Goal: Navigation & Orientation: Find specific page/section

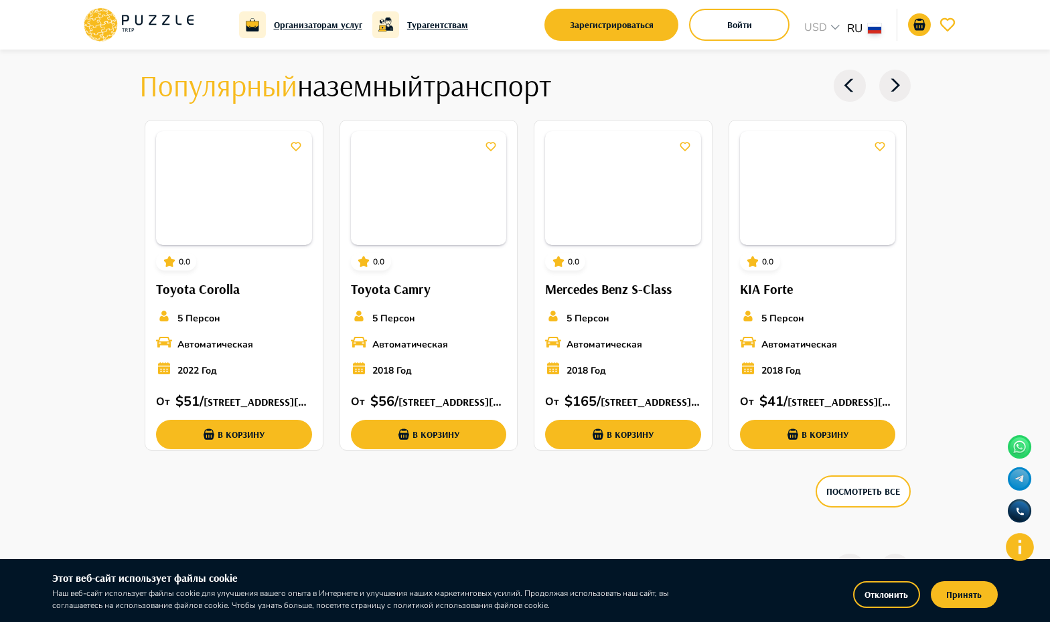
scroll to position [1523, 0]
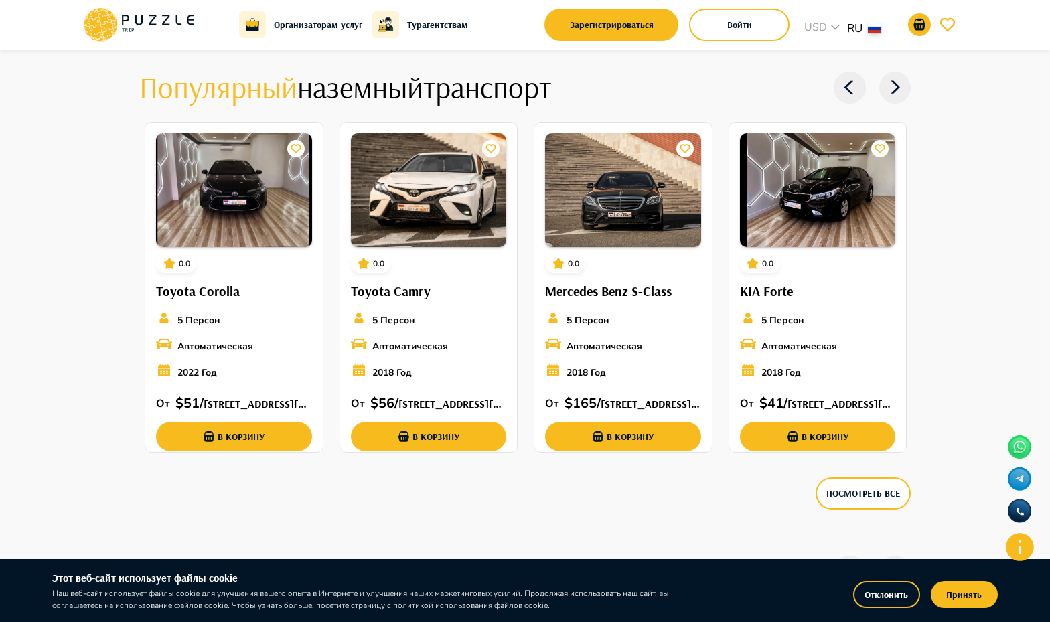
click at [891, 81] on icon at bounding box center [895, 88] width 32 height 32
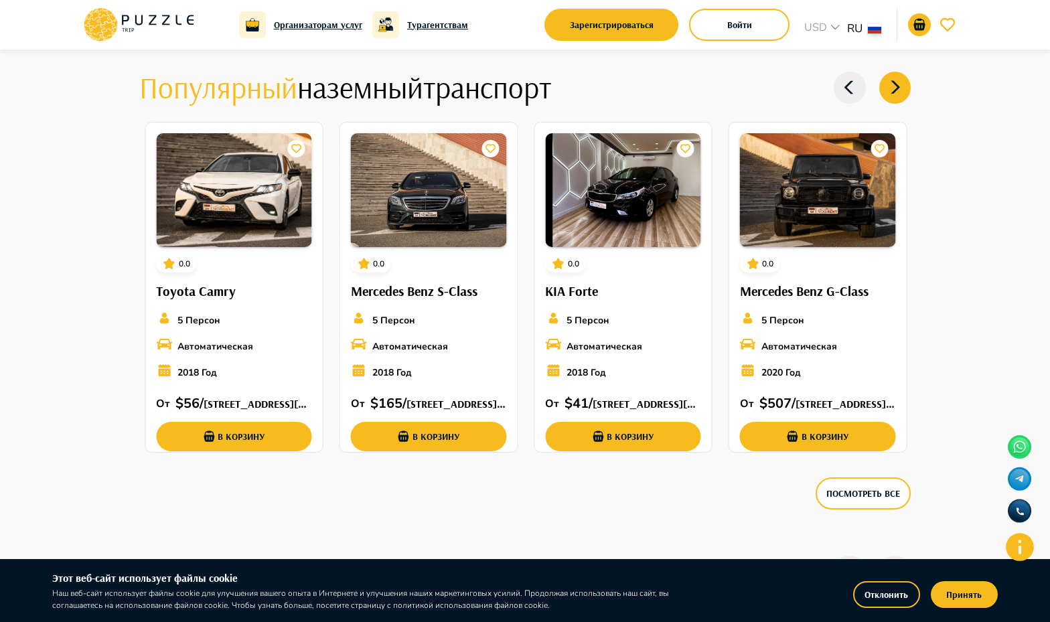
click at [891, 81] on icon at bounding box center [895, 88] width 32 height 32
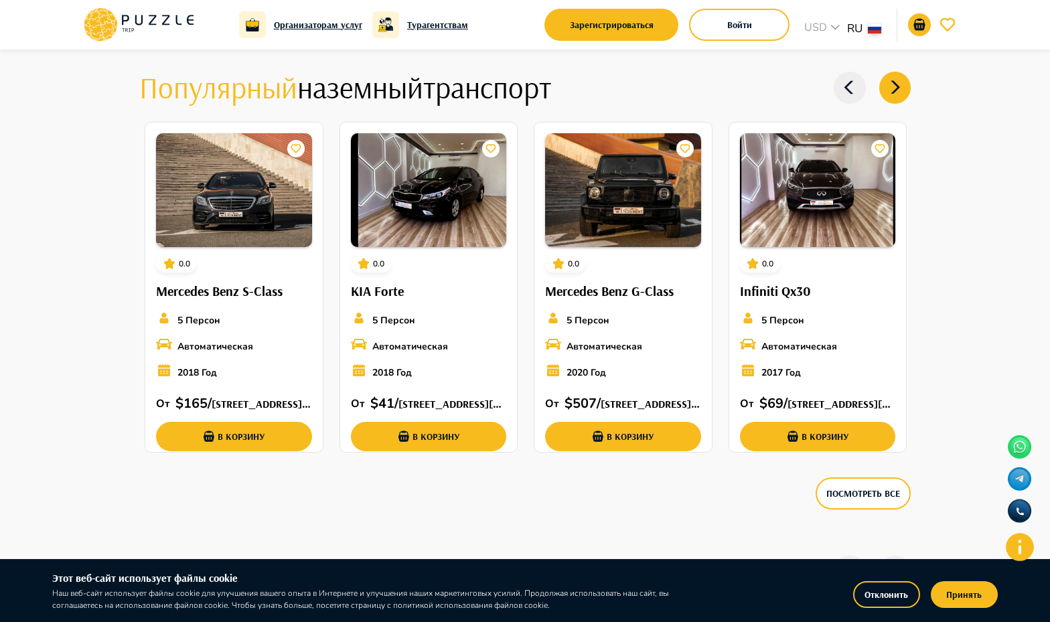
click at [891, 81] on icon at bounding box center [895, 88] width 32 height 32
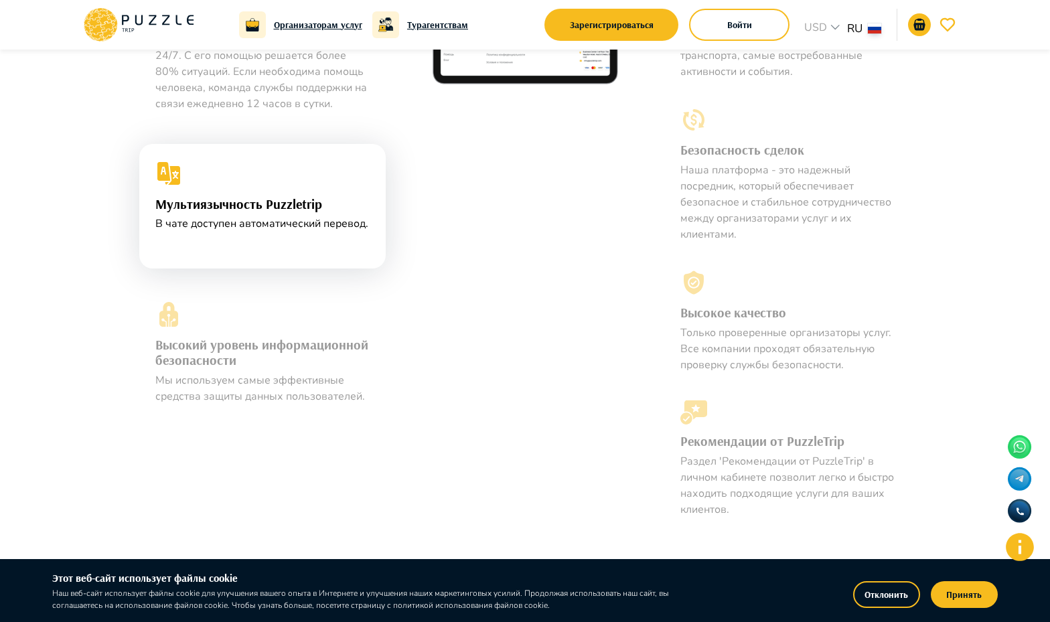
scroll to position [0, 0]
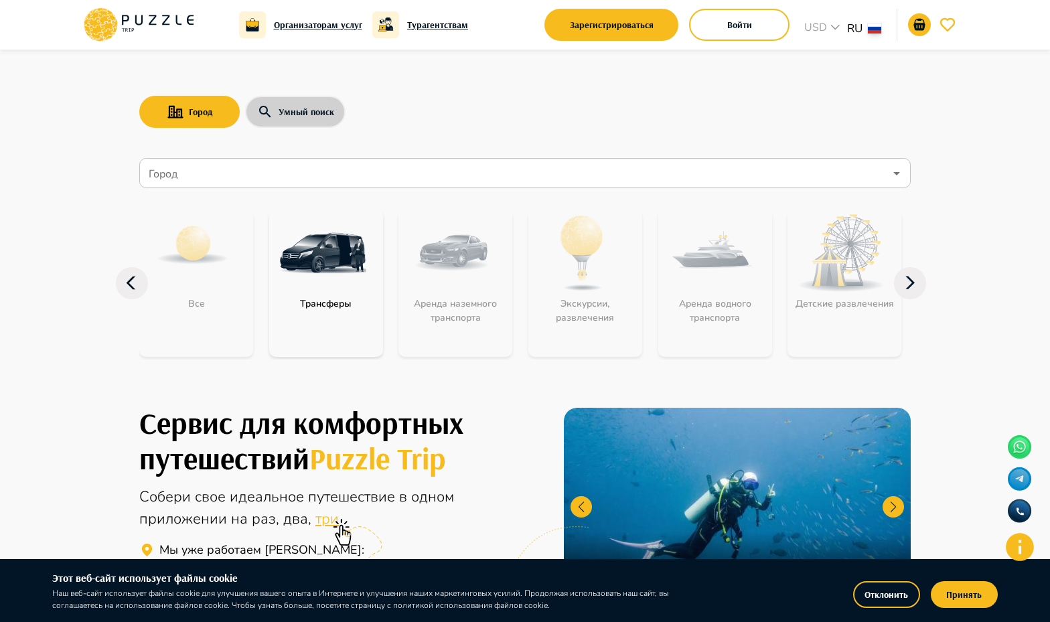
click at [301, 109] on button "Умный поиск" at bounding box center [295, 112] width 100 height 32
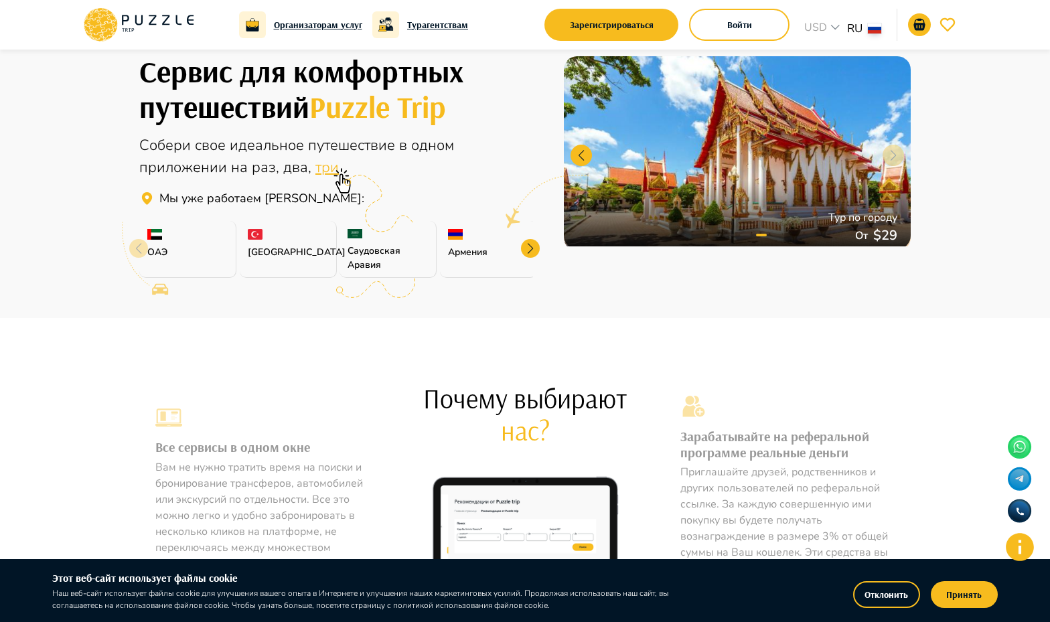
scroll to position [158, 0]
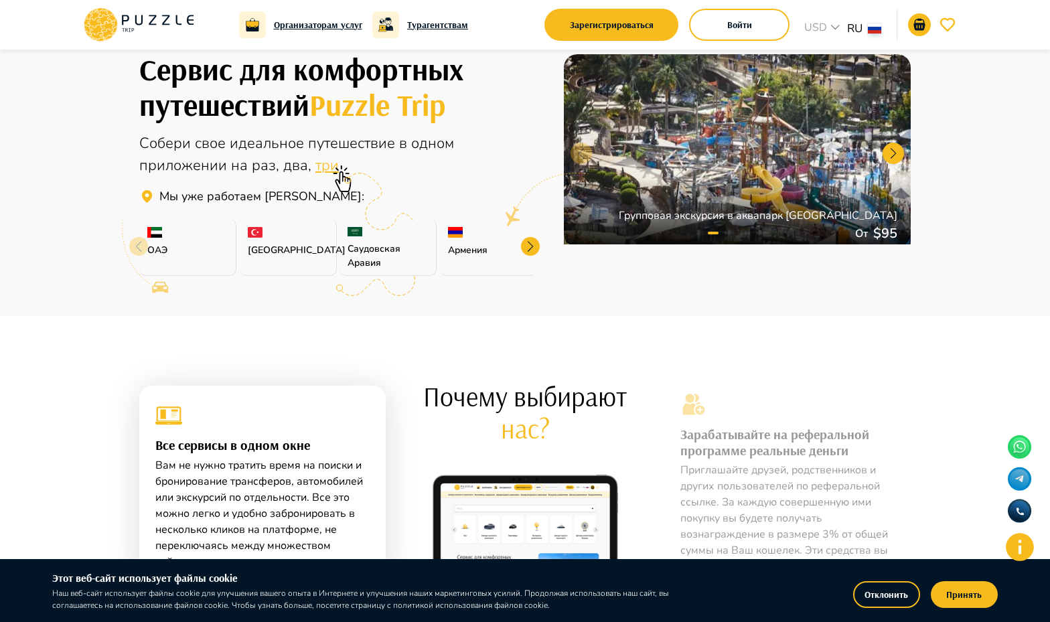
click at [526, 248] on div at bounding box center [530, 246] width 19 height 19
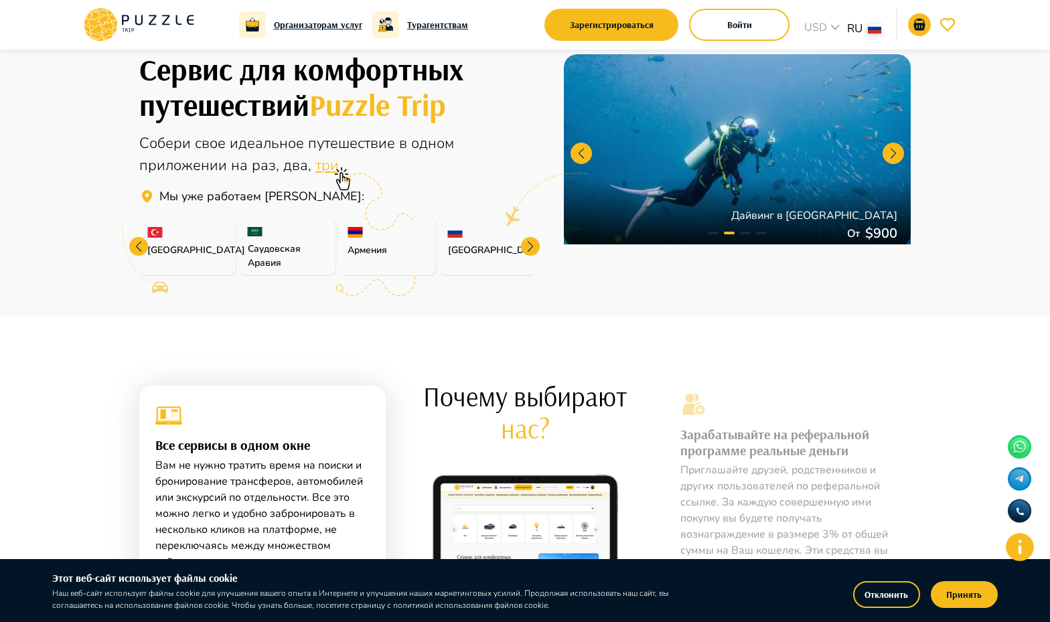
click at [526, 248] on div at bounding box center [530, 246] width 19 height 19
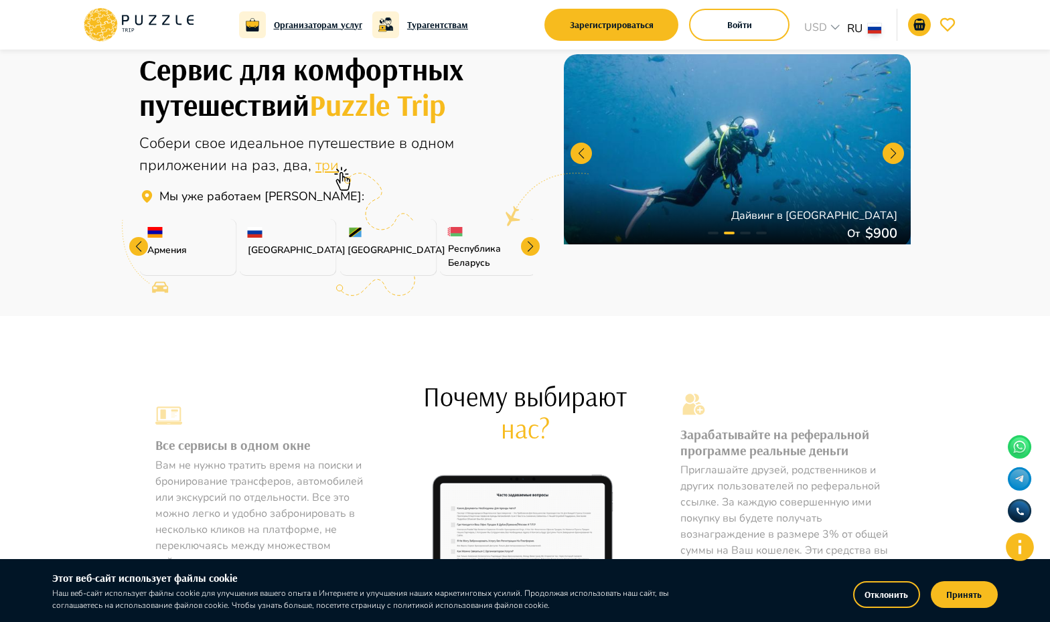
click at [526, 248] on div at bounding box center [530, 246] width 19 height 19
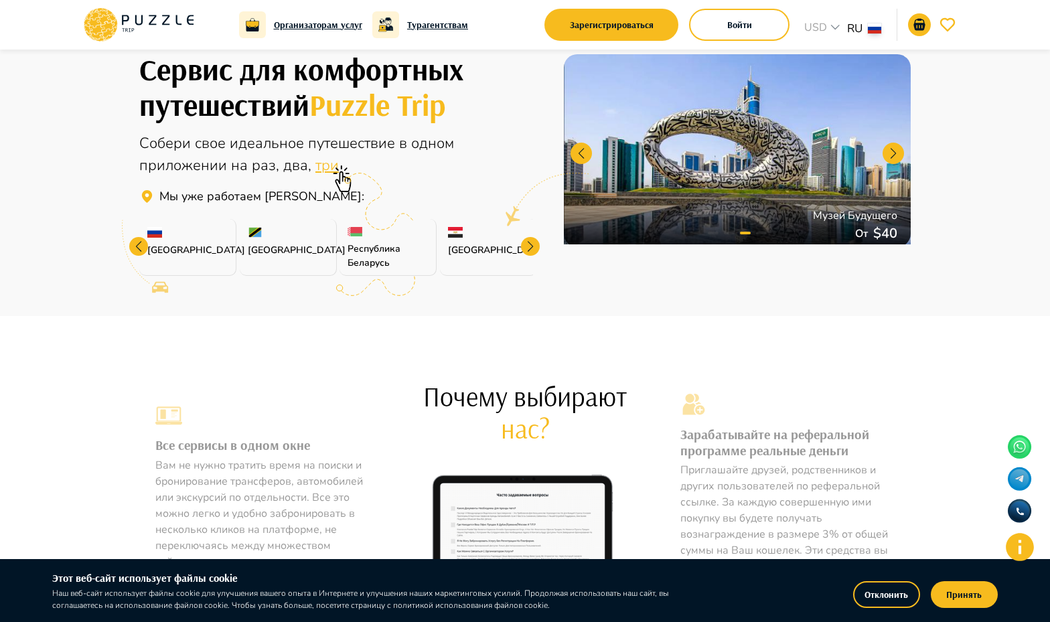
click at [526, 248] on div at bounding box center [530, 246] width 19 height 19
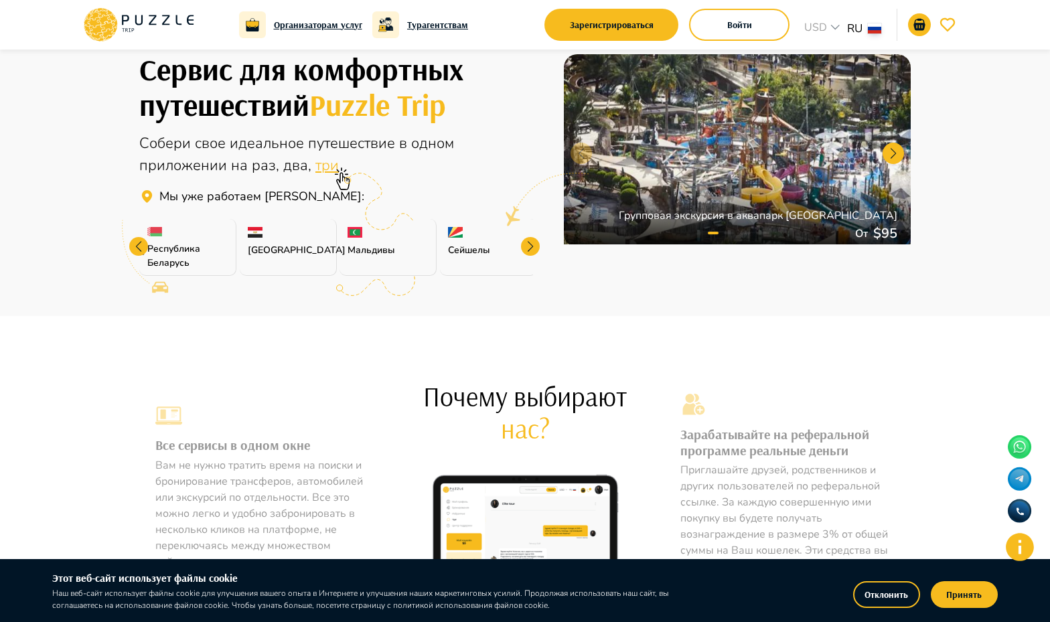
click at [524, 244] on div at bounding box center [530, 246] width 19 height 19
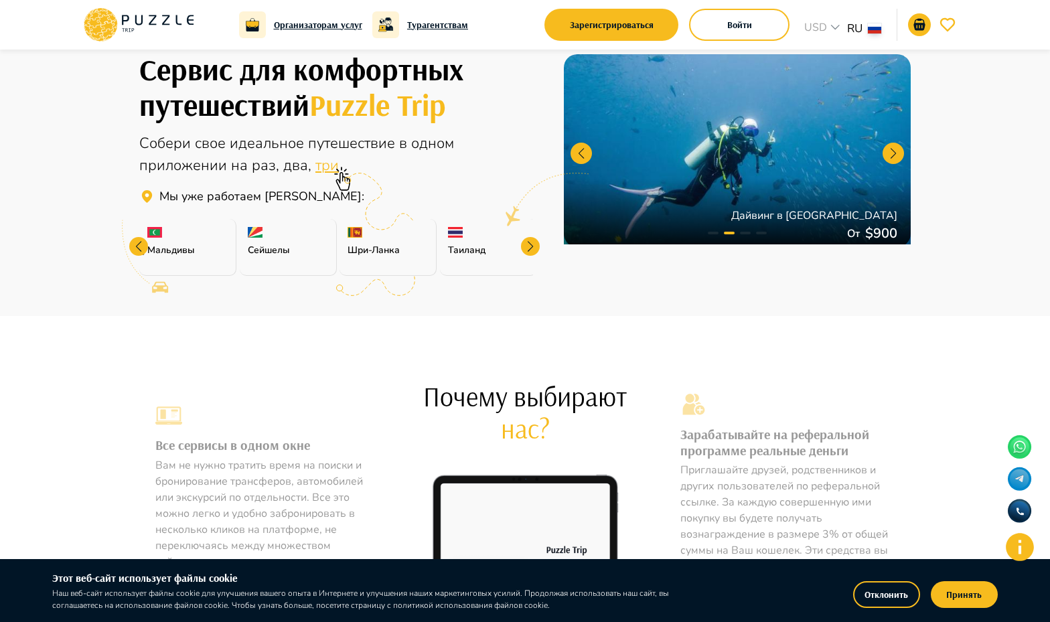
click at [524, 244] on div at bounding box center [530, 246] width 19 height 19
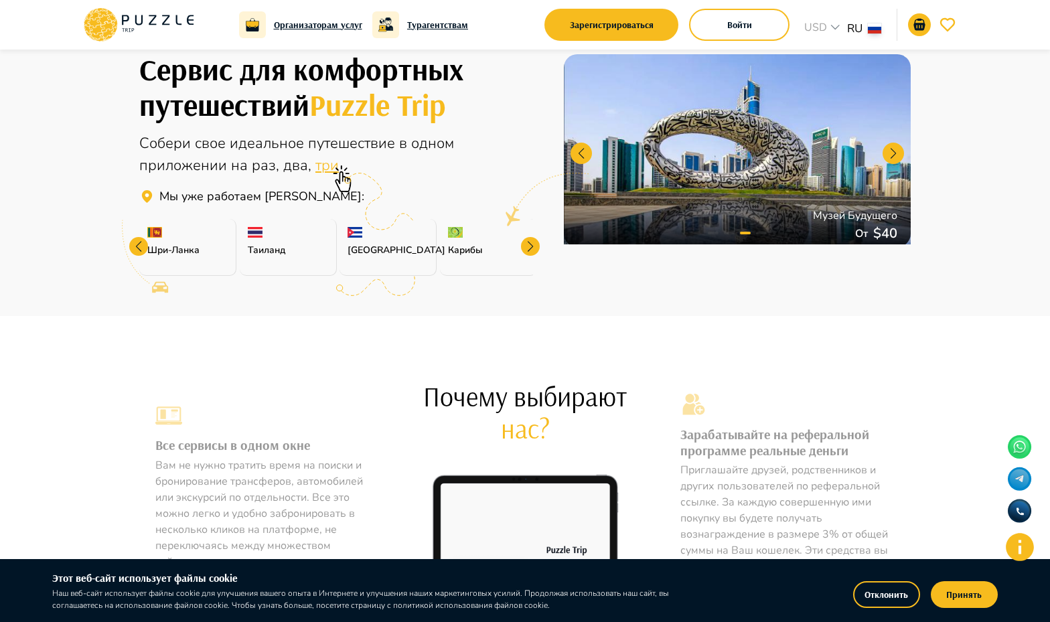
click at [524, 244] on div at bounding box center [530, 246] width 19 height 19
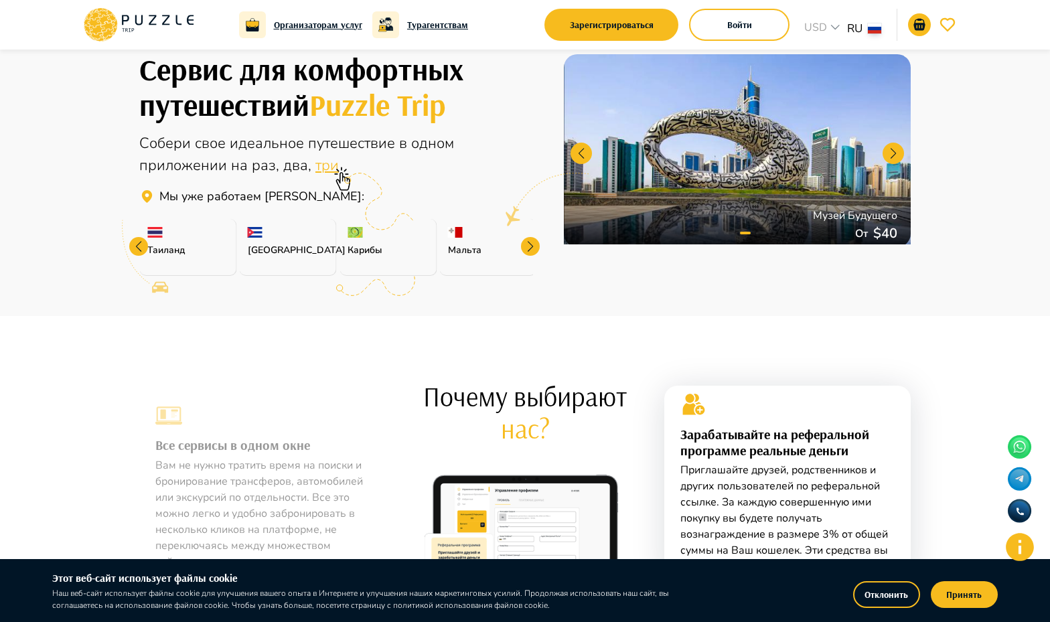
click at [360, 253] on p "Карибы" at bounding box center [387, 250] width 80 height 14
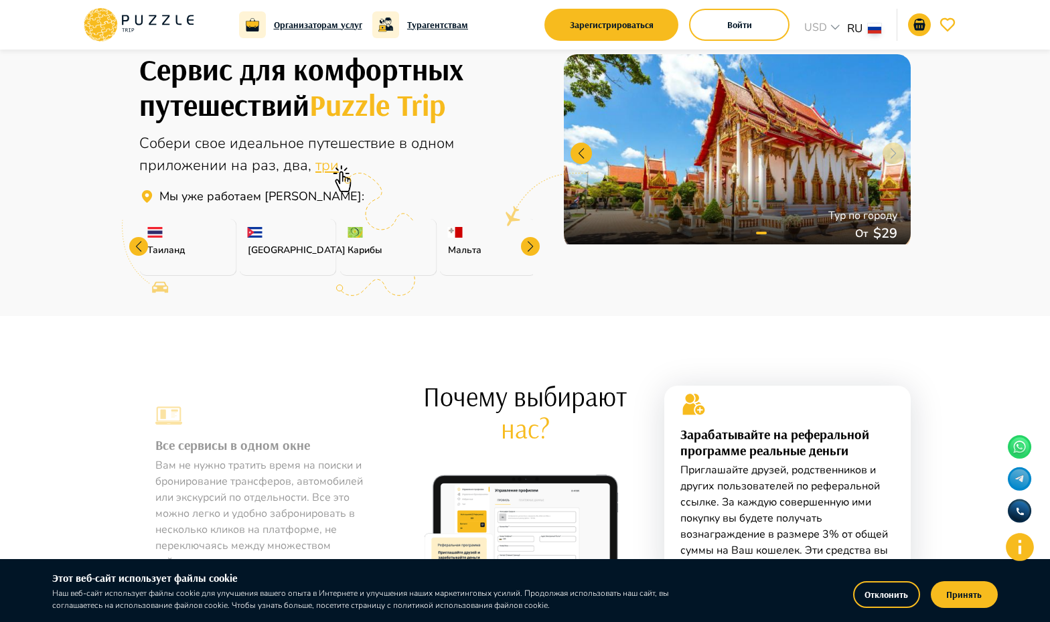
click at [355, 230] on div at bounding box center [379, 204] width 70 height 62
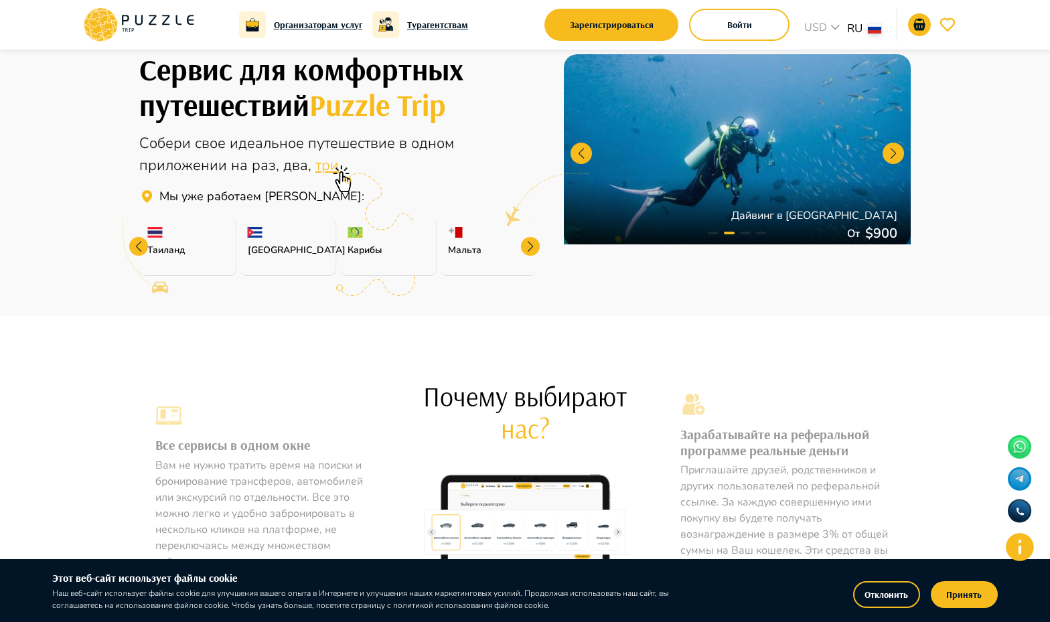
click at [526, 247] on div at bounding box center [530, 246] width 19 height 19
click at [526, 247] on p "[GEOGRAPHIC_DATA]" at bounding box center [488, 250] width 80 height 14
